Goal: Navigation & Orientation: Find specific page/section

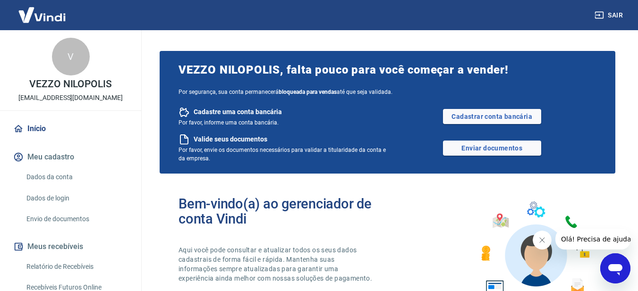
scroll to position [94, 0]
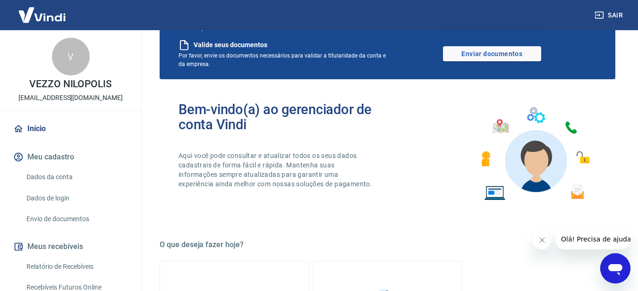
click at [544, 245] on button "Fechar mensagem da empresa" at bounding box center [541, 240] width 19 height 19
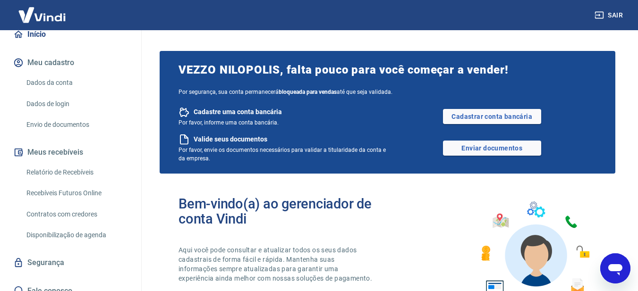
scroll to position [0, 0]
